Goal: Task Accomplishment & Management: Manage account settings

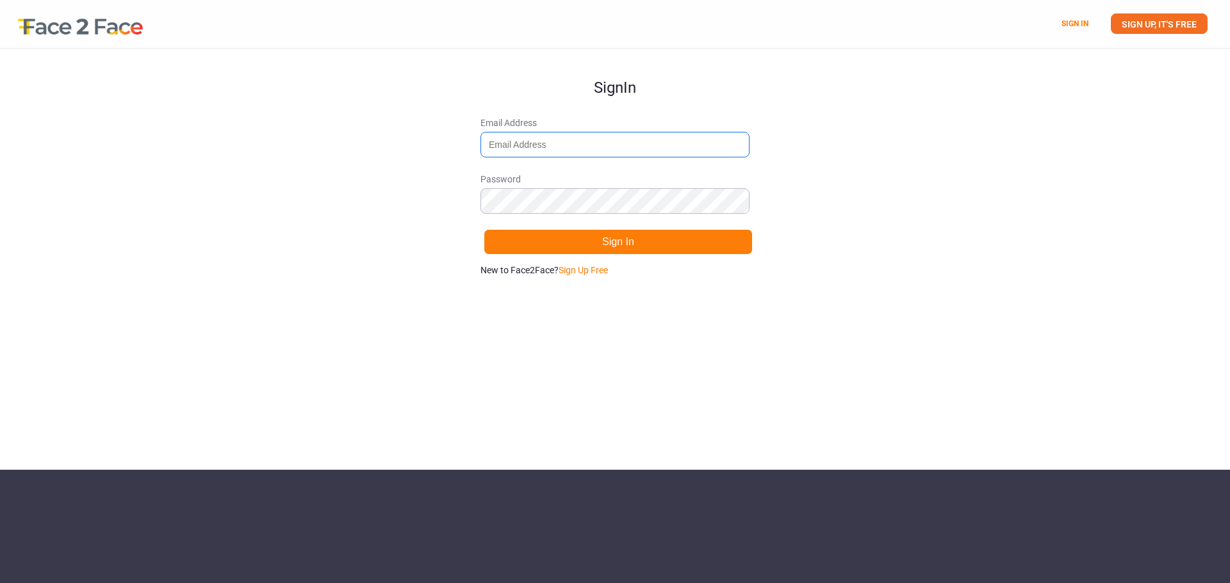
click at [584, 154] on input "Email Address" at bounding box center [614, 145] width 269 height 26
type input "[EMAIL_ADDRESS][DOMAIN_NAME]"
click at [608, 272] on link "Sign Up Free" at bounding box center [582, 270] width 49 height 10
click at [601, 268] on link "Sign in." at bounding box center [597, 270] width 29 height 10
click at [1147, 20] on link "SIGN UP, IT'S FREE" at bounding box center [1158, 23] width 97 height 20
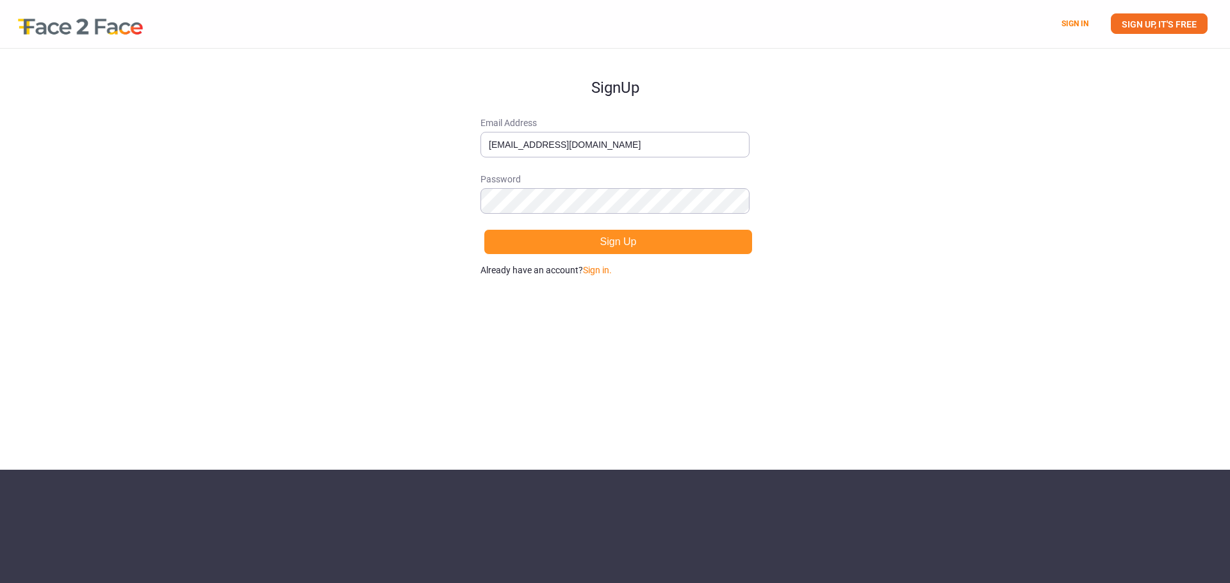
click at [619, 236] on button "Sign Up" at bounding box center [617, 242] width 269 height 26
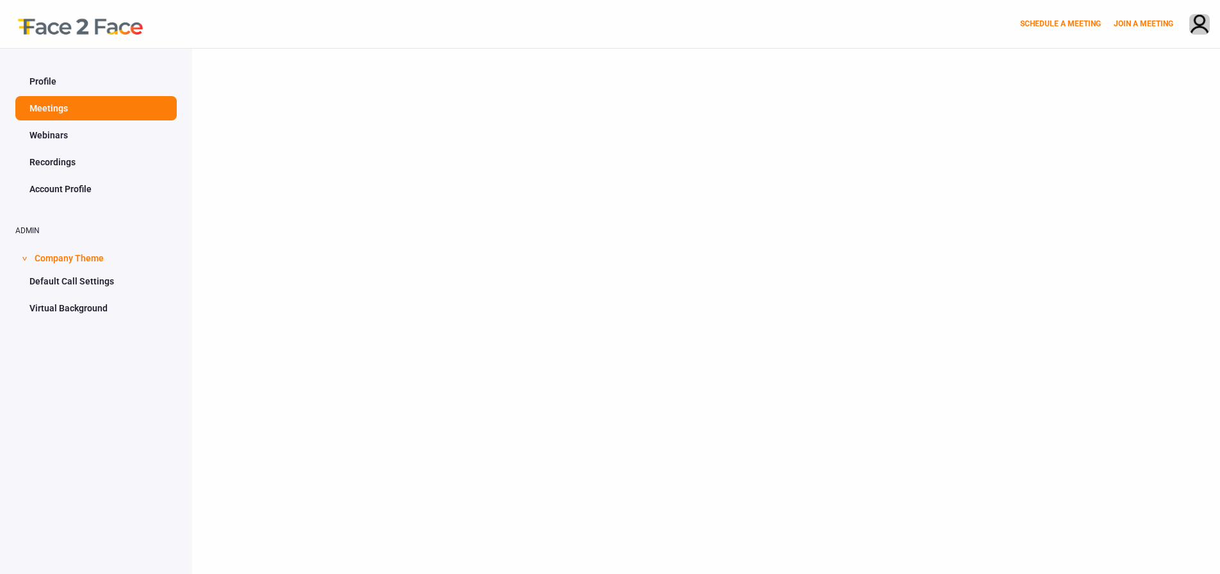
click at [67, 129] on link "Webinars" at bounding box center [95, 135] width 161 height 24
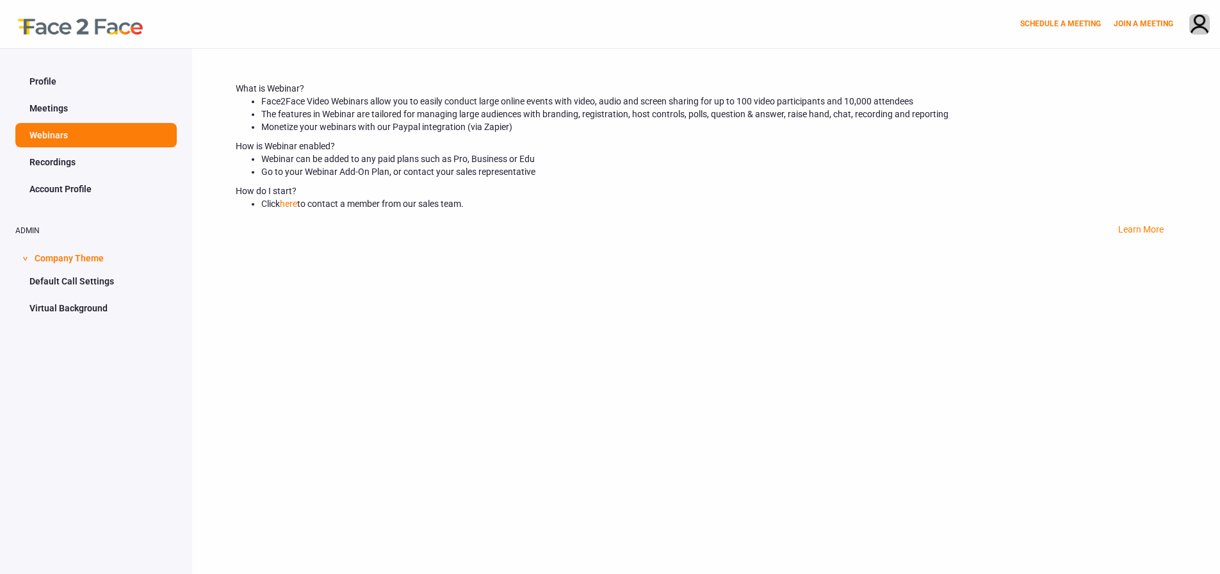
click at [65, 160] on link "Recordings" at bounding box center [95, 162] width 161 height 24
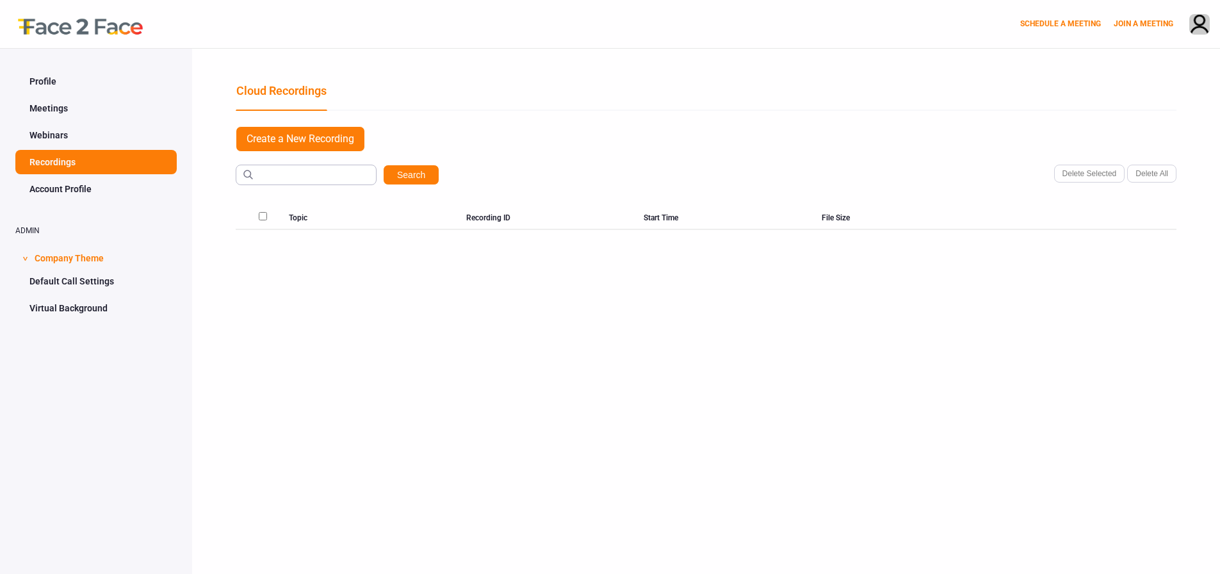
click at [65, 187] on link "Account Profile" at bounding box center [95, 189] width 161 height 24
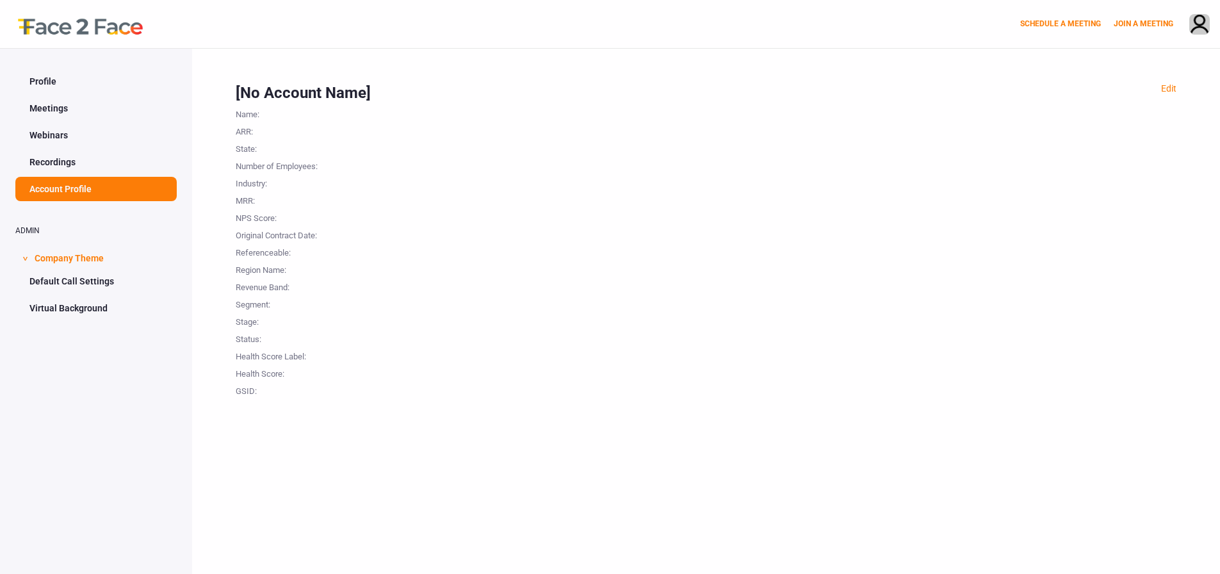
click at [53, 86] on link "Profile" at bounding box center [95, 81] width 161 height 24
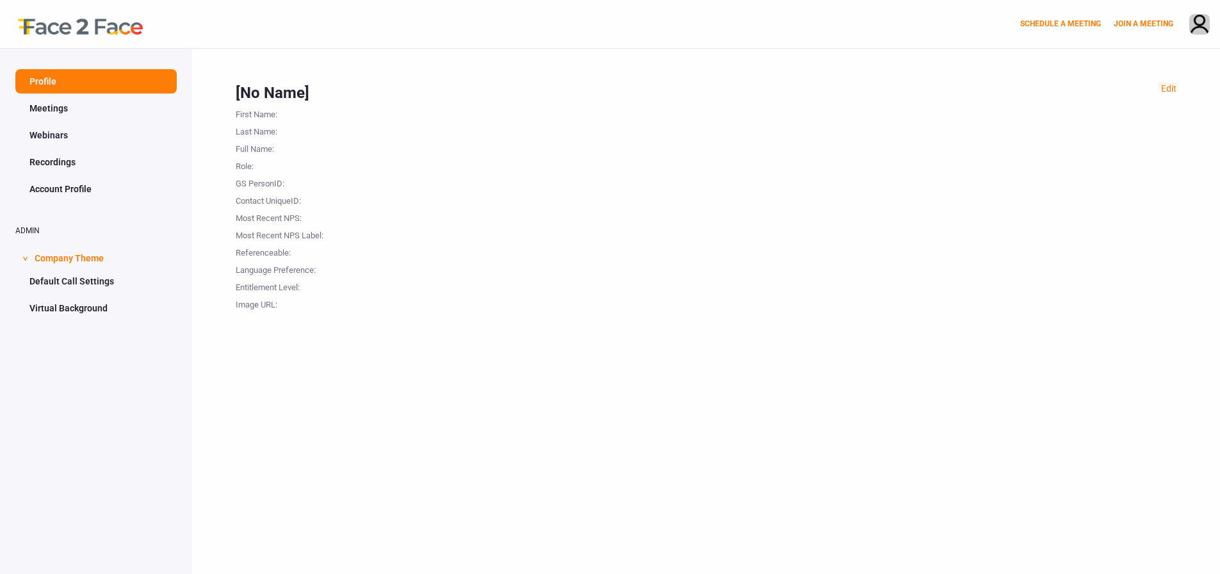
click at [87, 251] on span "Company Theme" at bounding box center [69, 257] width 69 height 24
click at [87, 252] on span "Company Theme" at bounding box center [69, 257] width 69 height 24
click at [91, 279] on link "Default Call Settings" at bounding box center [95, 281] width 161 height 24
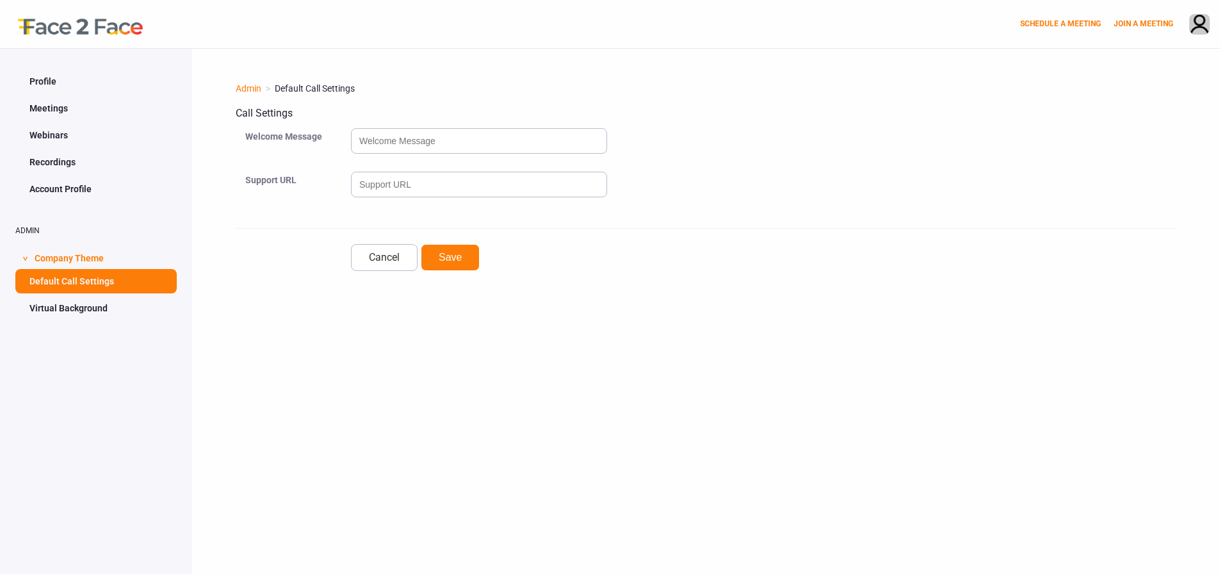
click at [97, 307] on link "Virtual Background" at bounding box center [95, 308] width 161 height 24
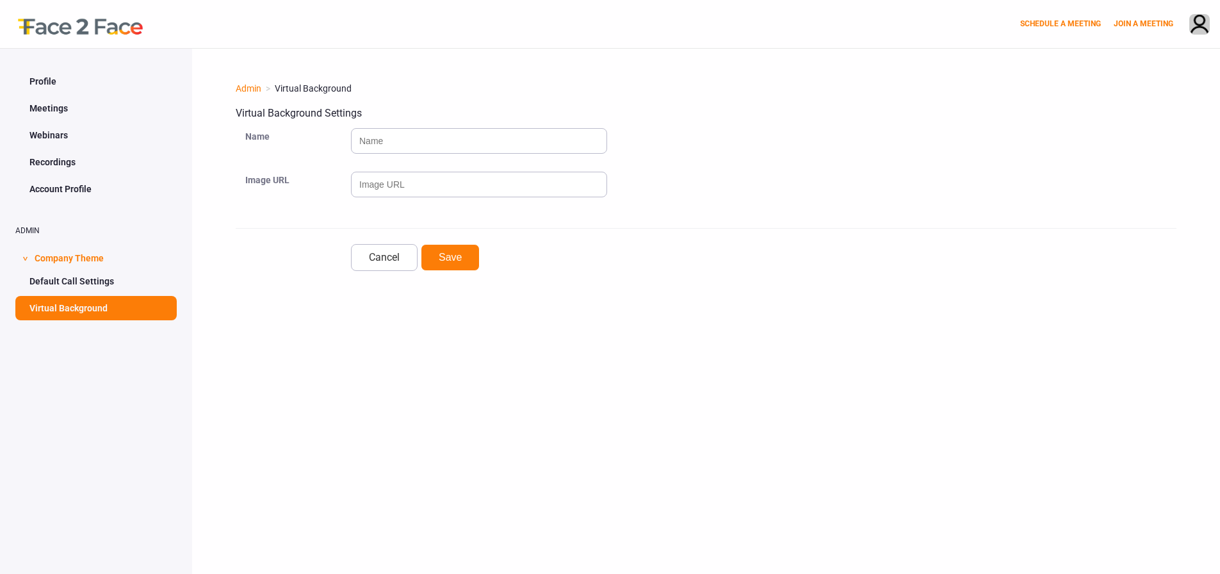
click at [101, 279] on link "Default Call Settings" at bounding box center [95, 281] width 161 height 24
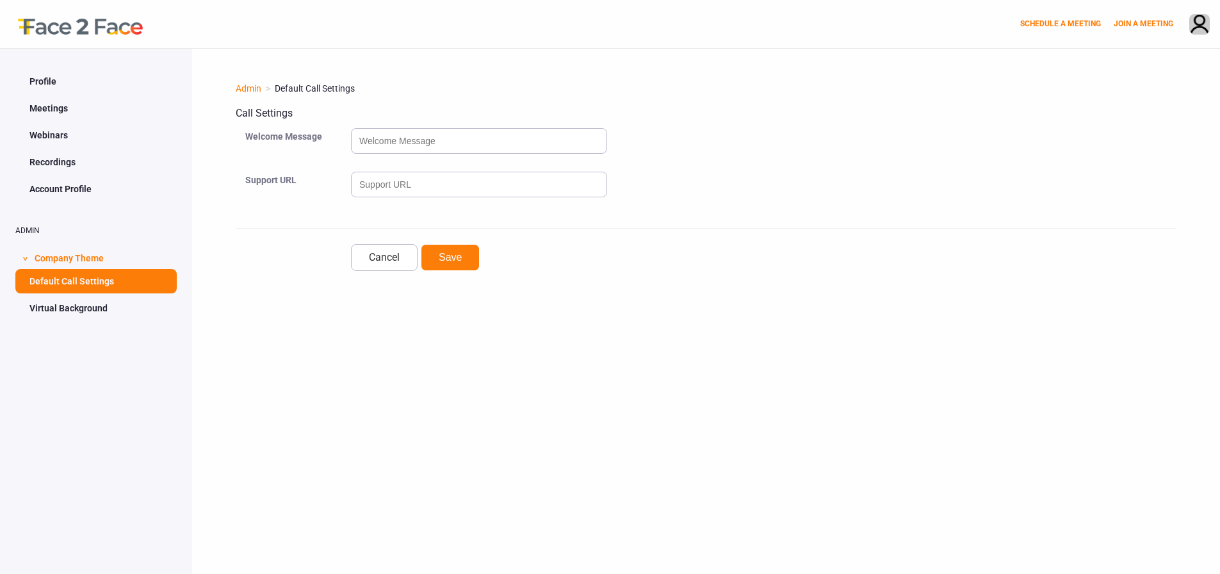
click at [96, 259] on span "Company Theme" at bounding box center [69, 257] width 69 height 24
